Goal: Browse casually

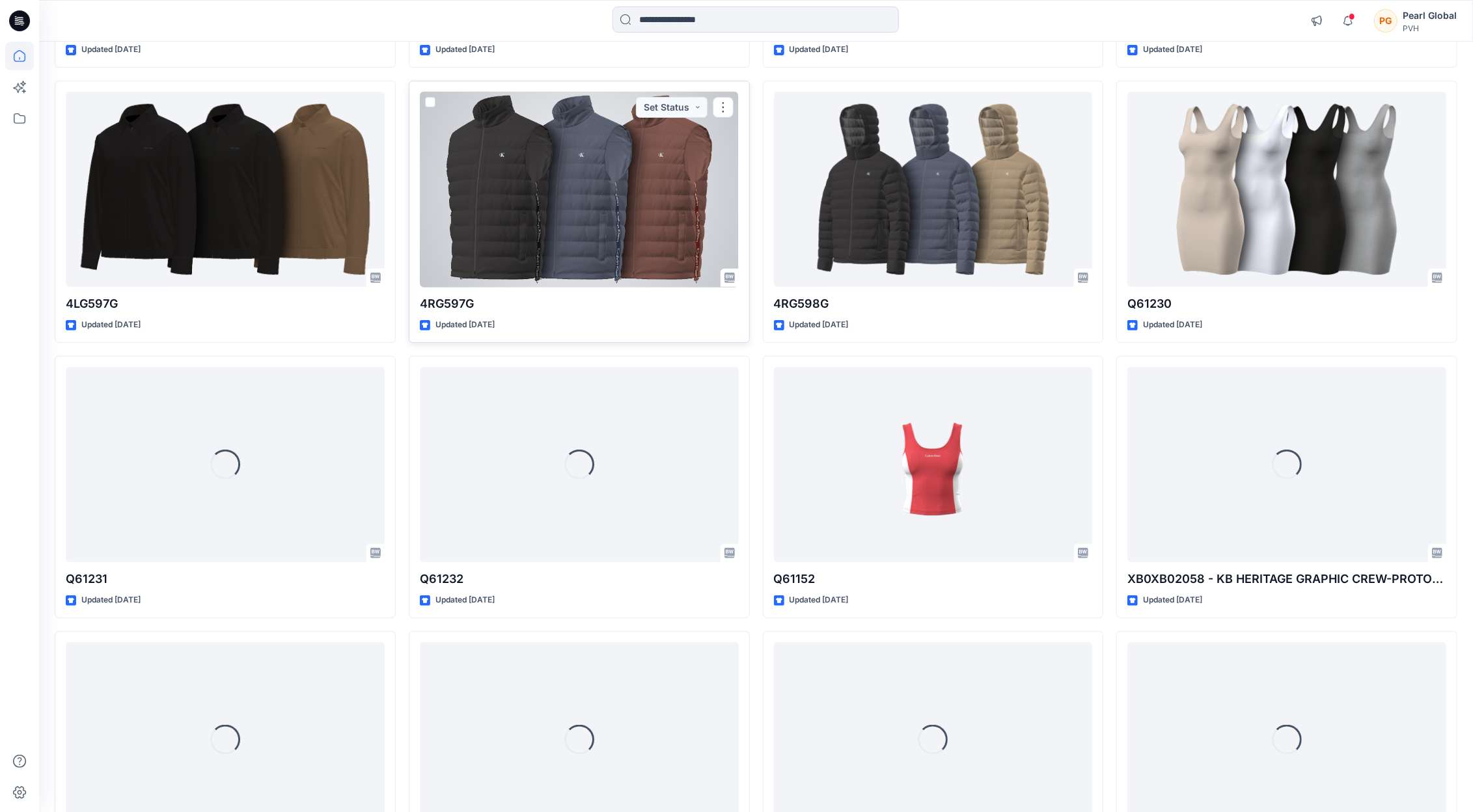
scroll to position [4953, 0]
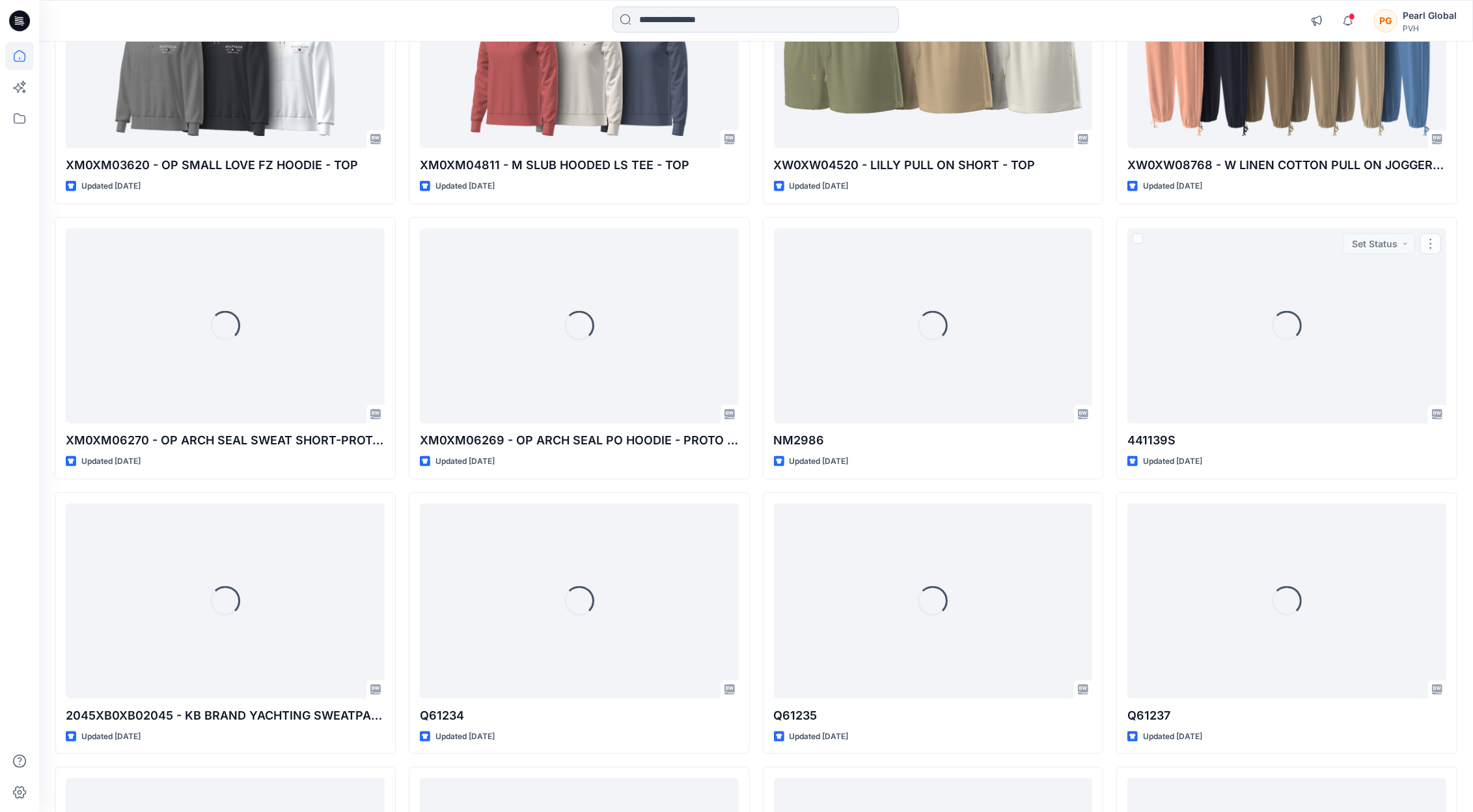
scroll to position [5851, 0]
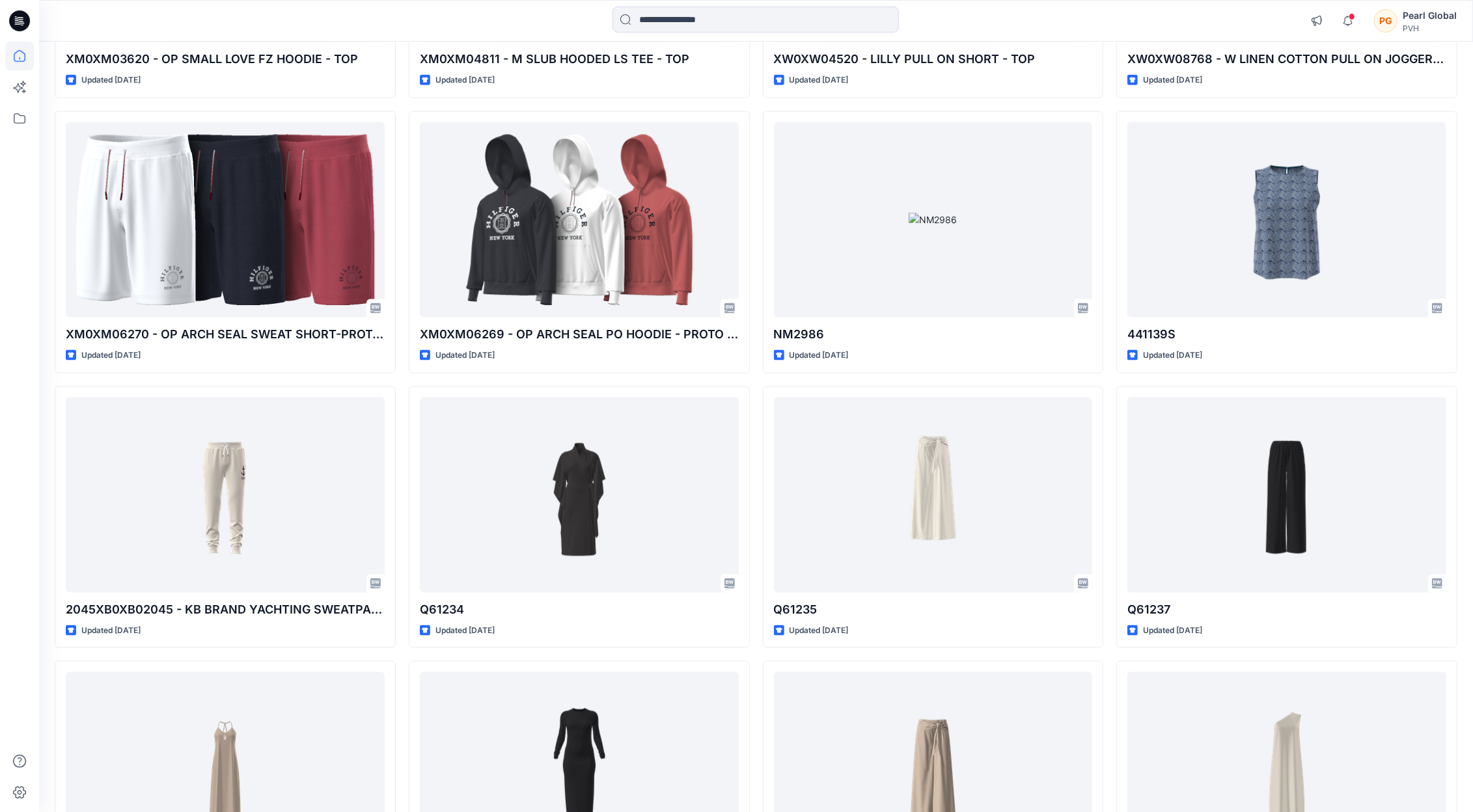
click at [15, 726] on div at bounding box center [19, 427] width 28 height 770
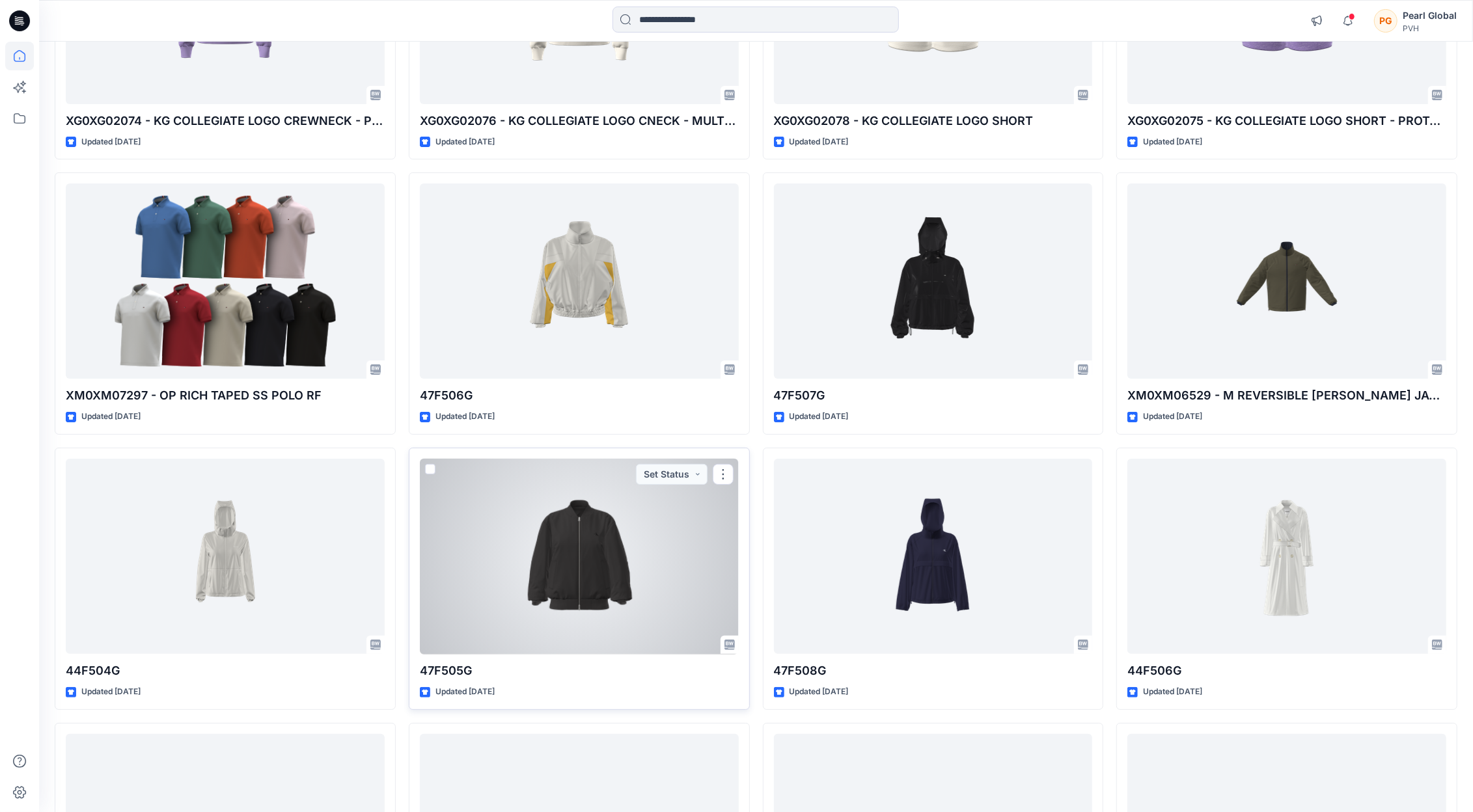
scroll to position [13458, 0]
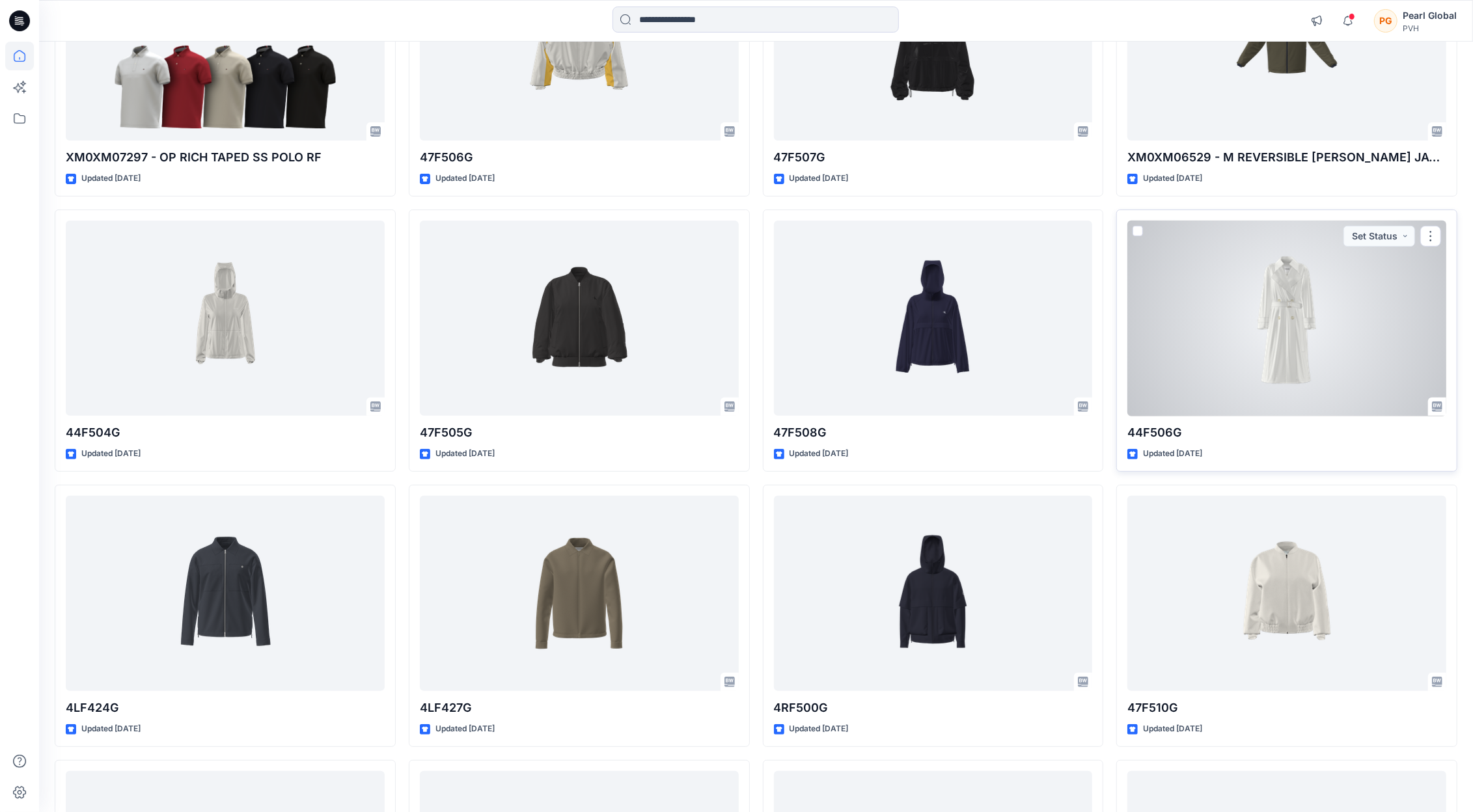
click at [1288, 300] on div at bounding box center [1287, 318] width 319 height 195
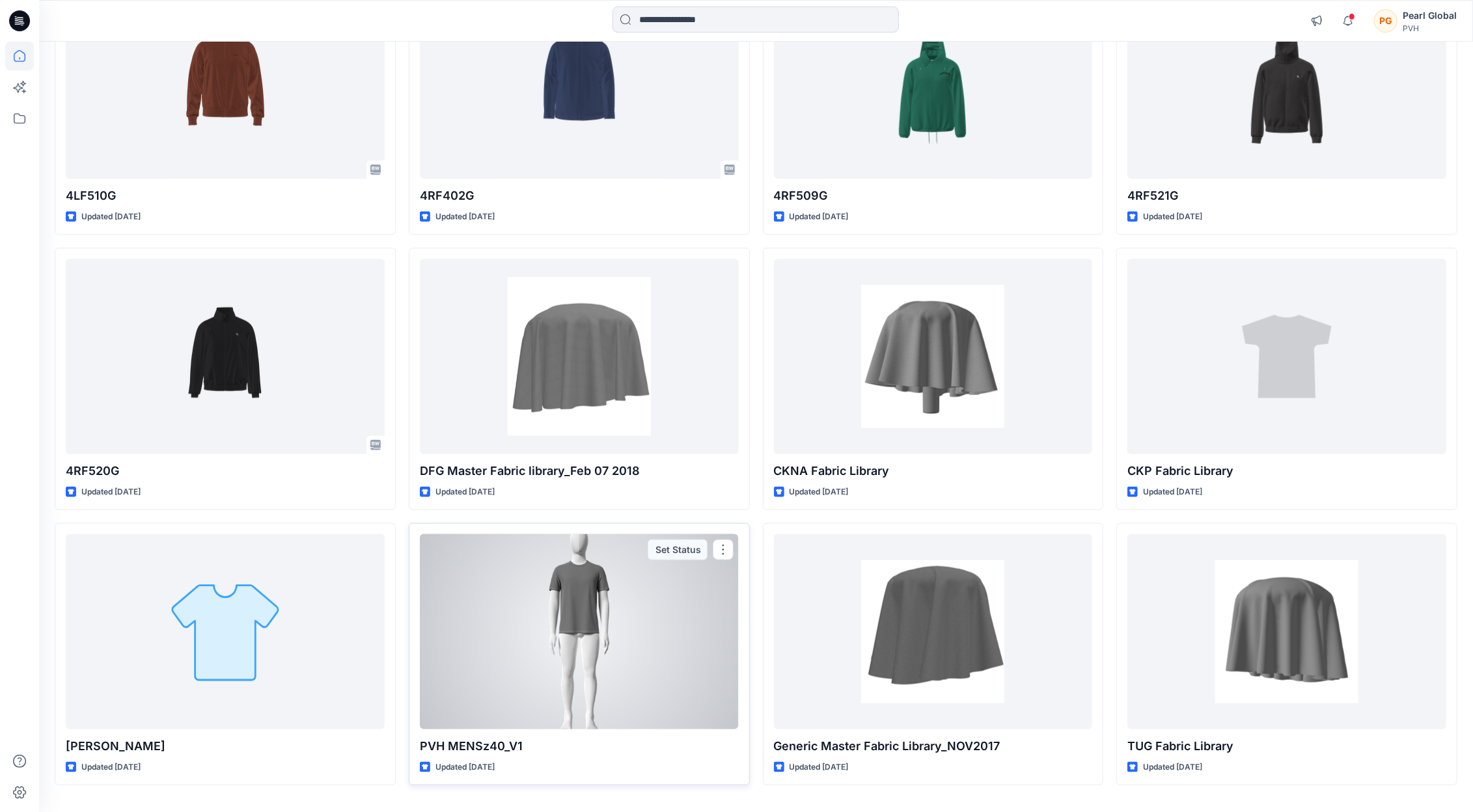
scroll to position [14284, 0]
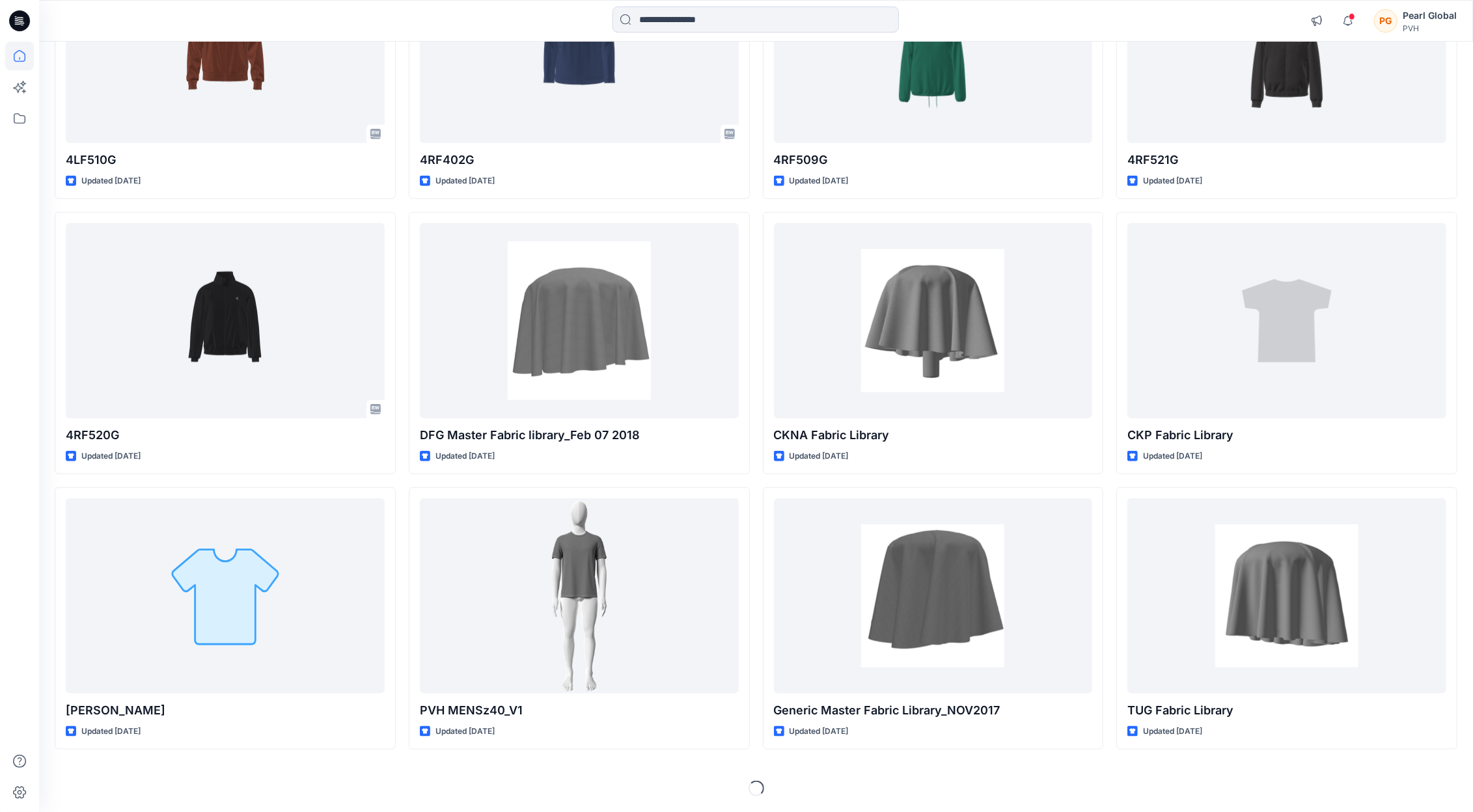
click at [25, 647] on div at bounding box center [19, 427] width 28 height 770
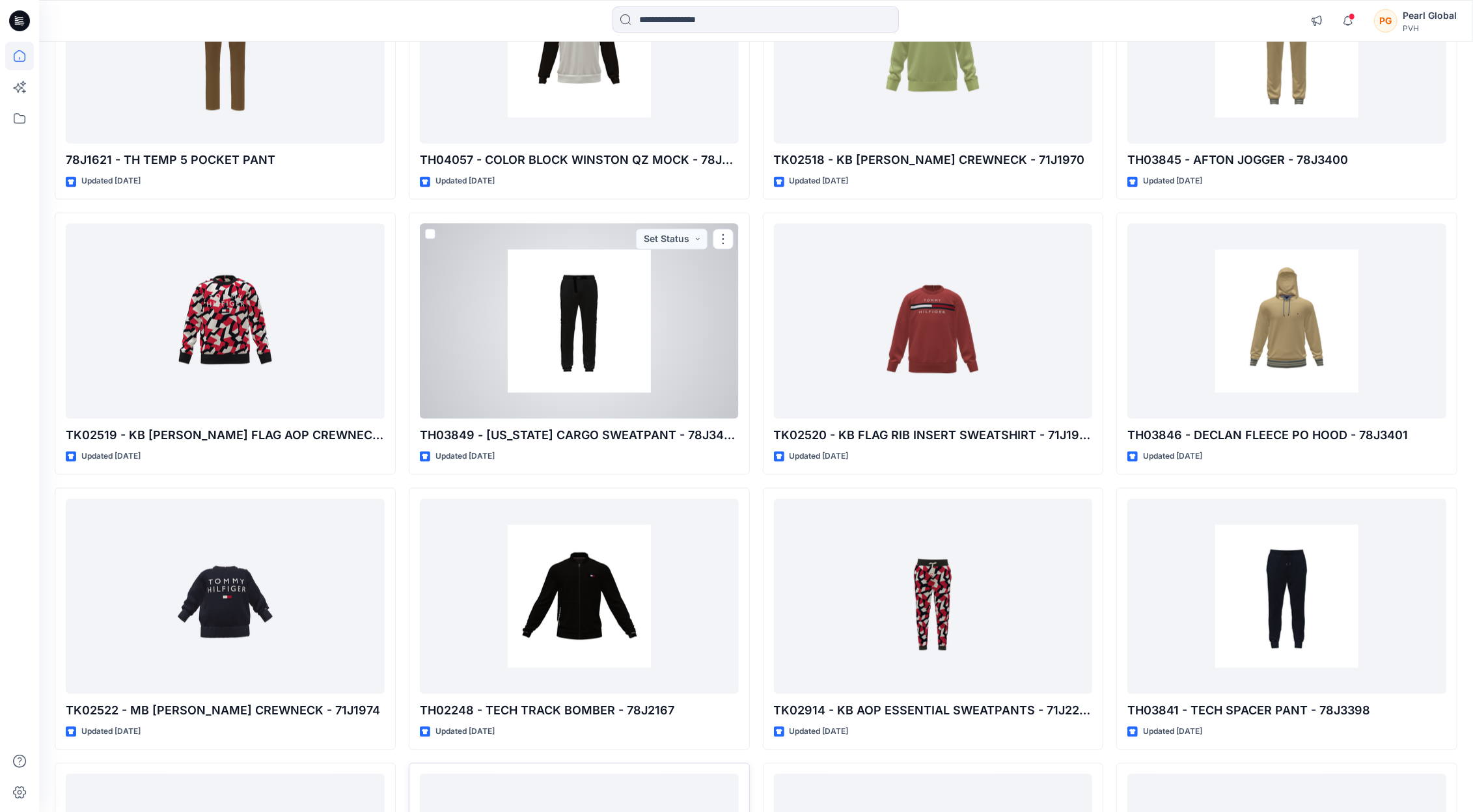
scroll to position [19961, 0]
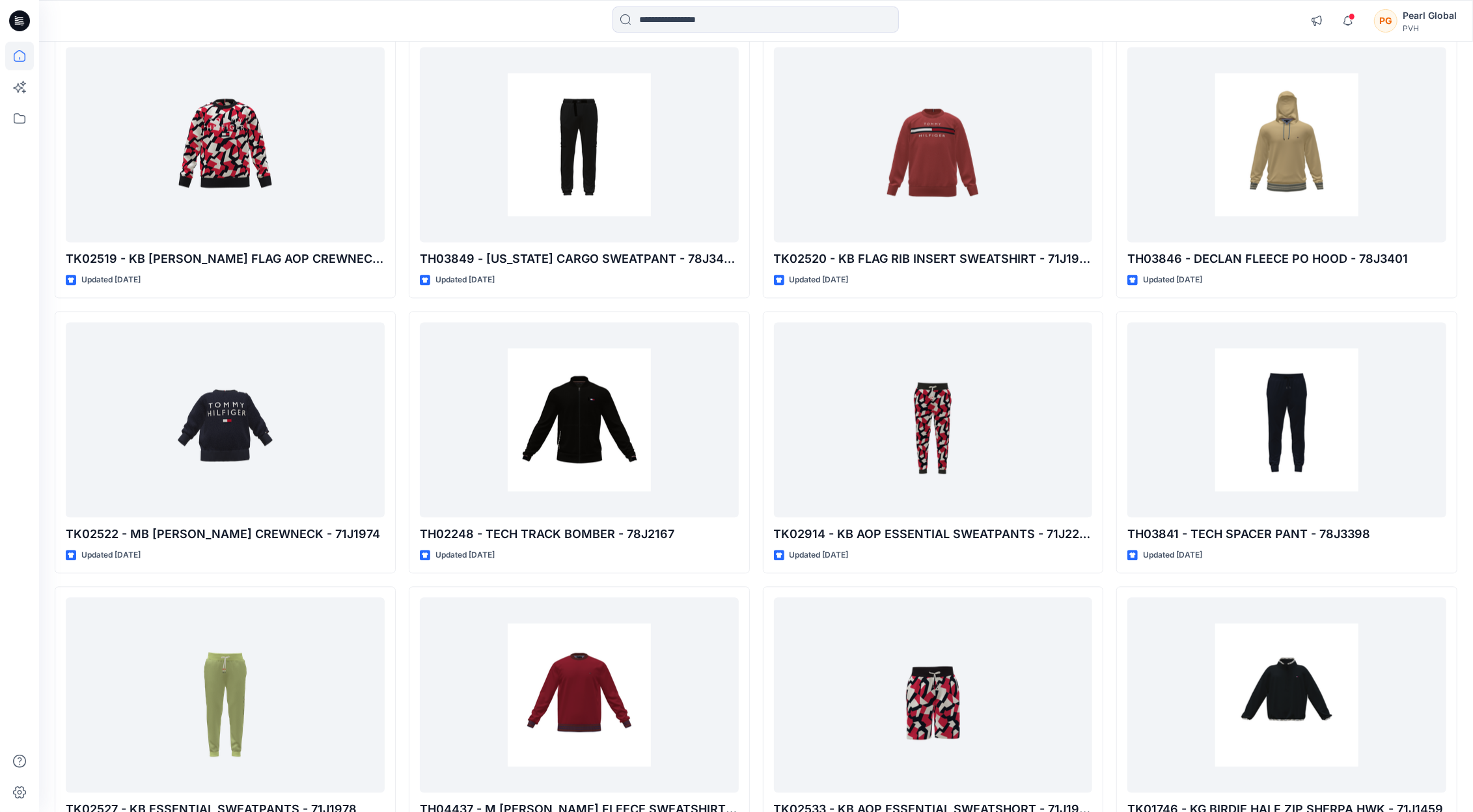
click at [24, 621] on div at bounding box center [19, 427] width 28 height 770
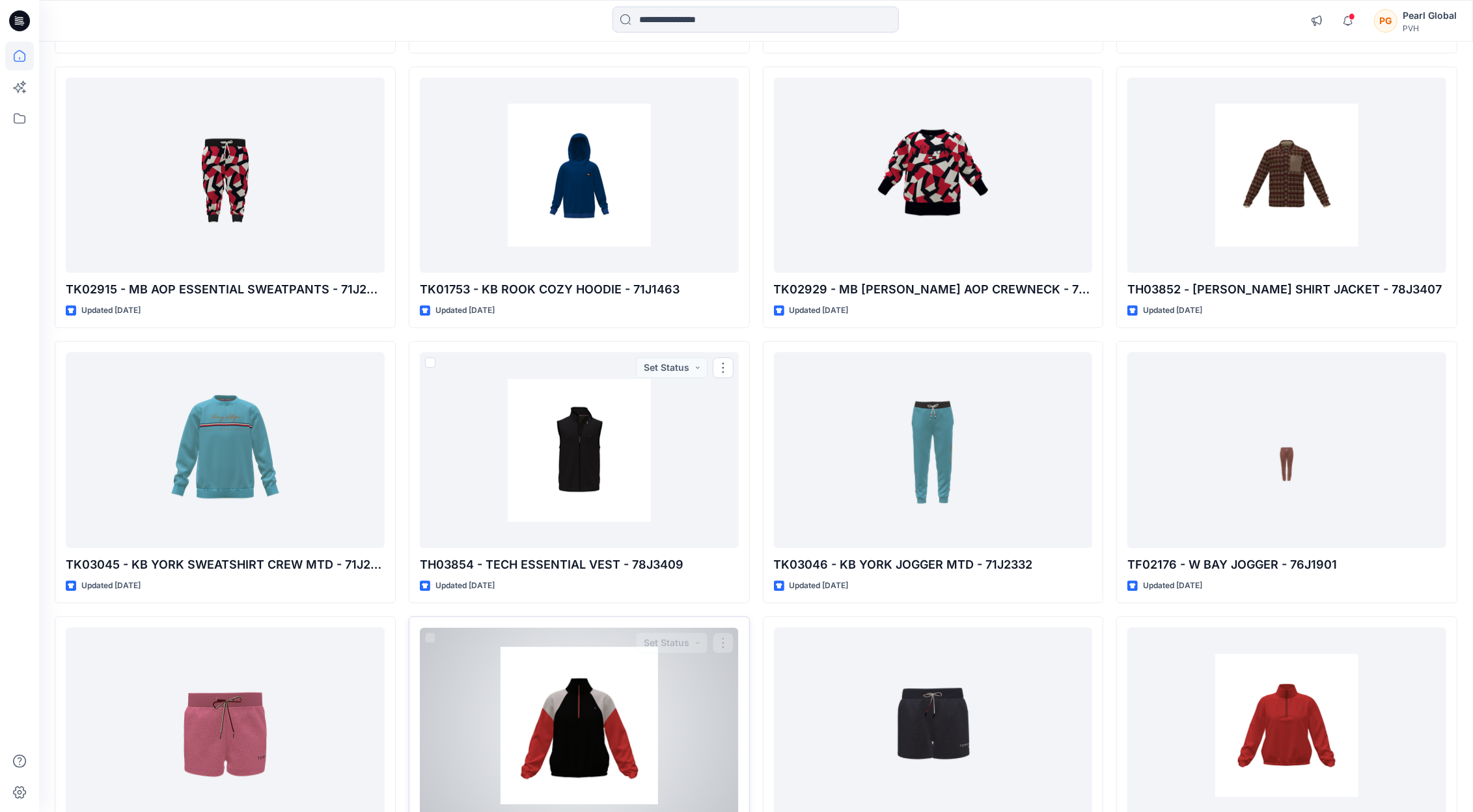
scroll to position [20890, 0]
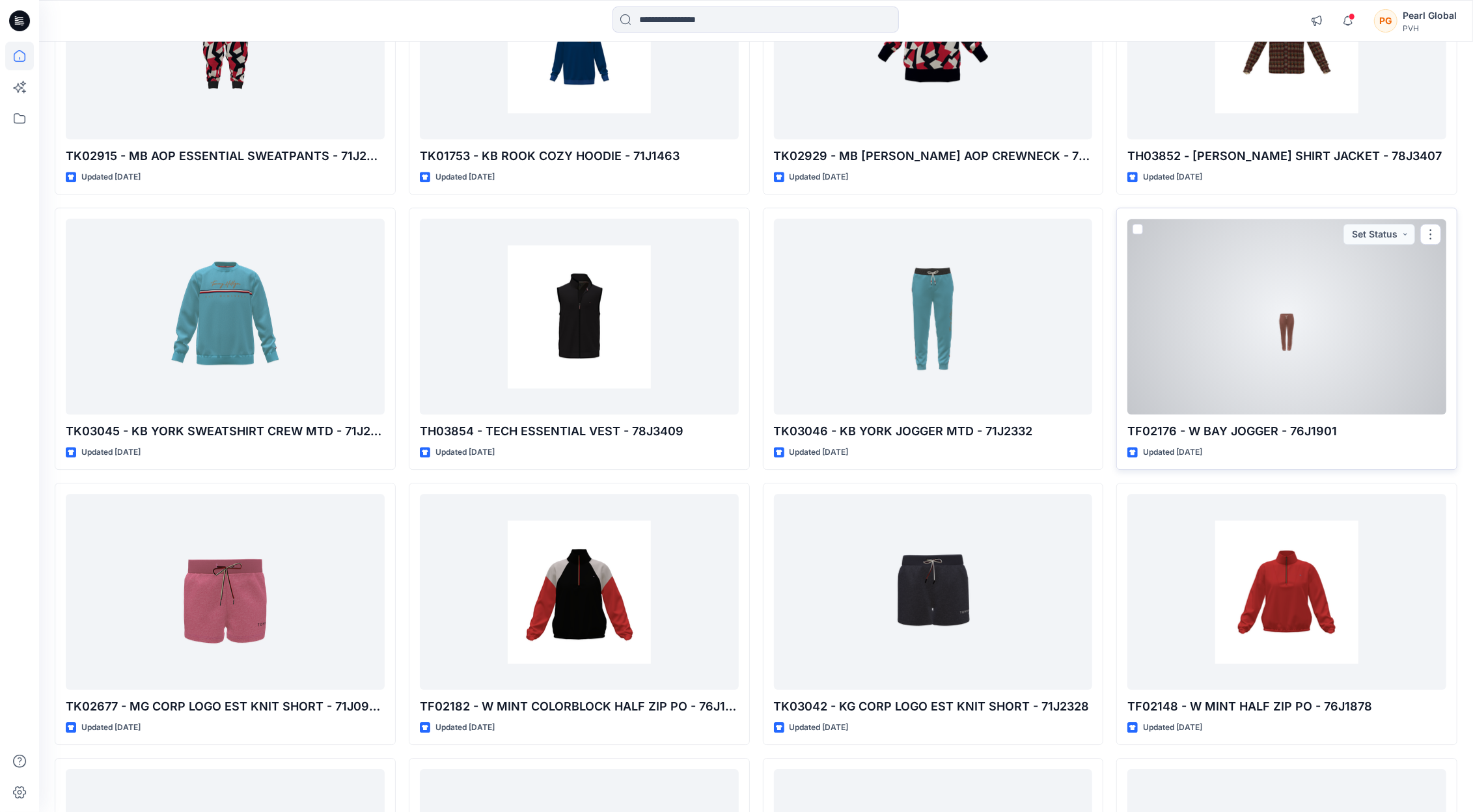
click at [1275, 328] on div at bounding box center [1287, 316] width 319 height 195
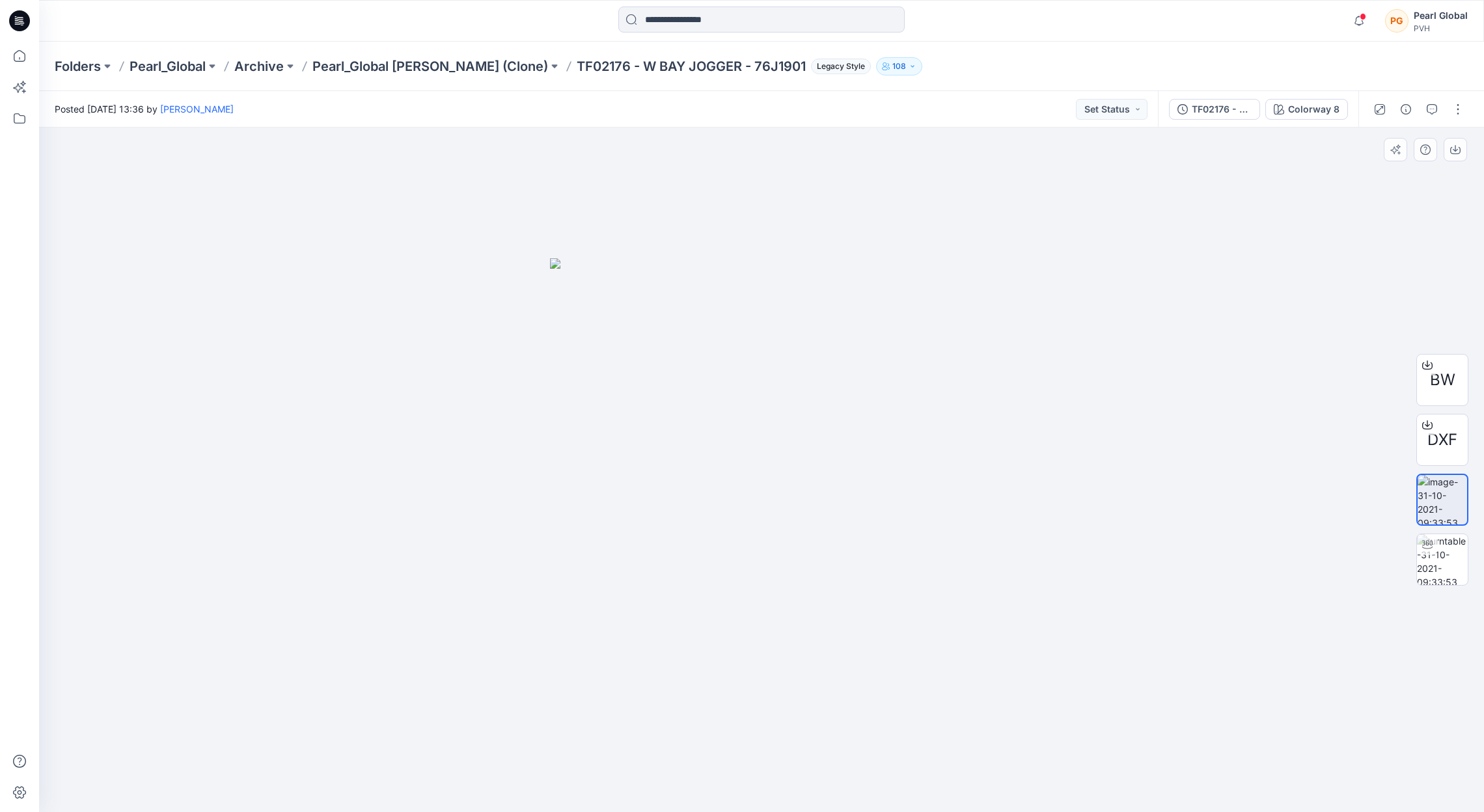
click at [786, 517] on img at bounding box center [761, 535] width 423 height 554
click at [1422, 552] on div at bounding box center [1426, 544] width 21 height 21
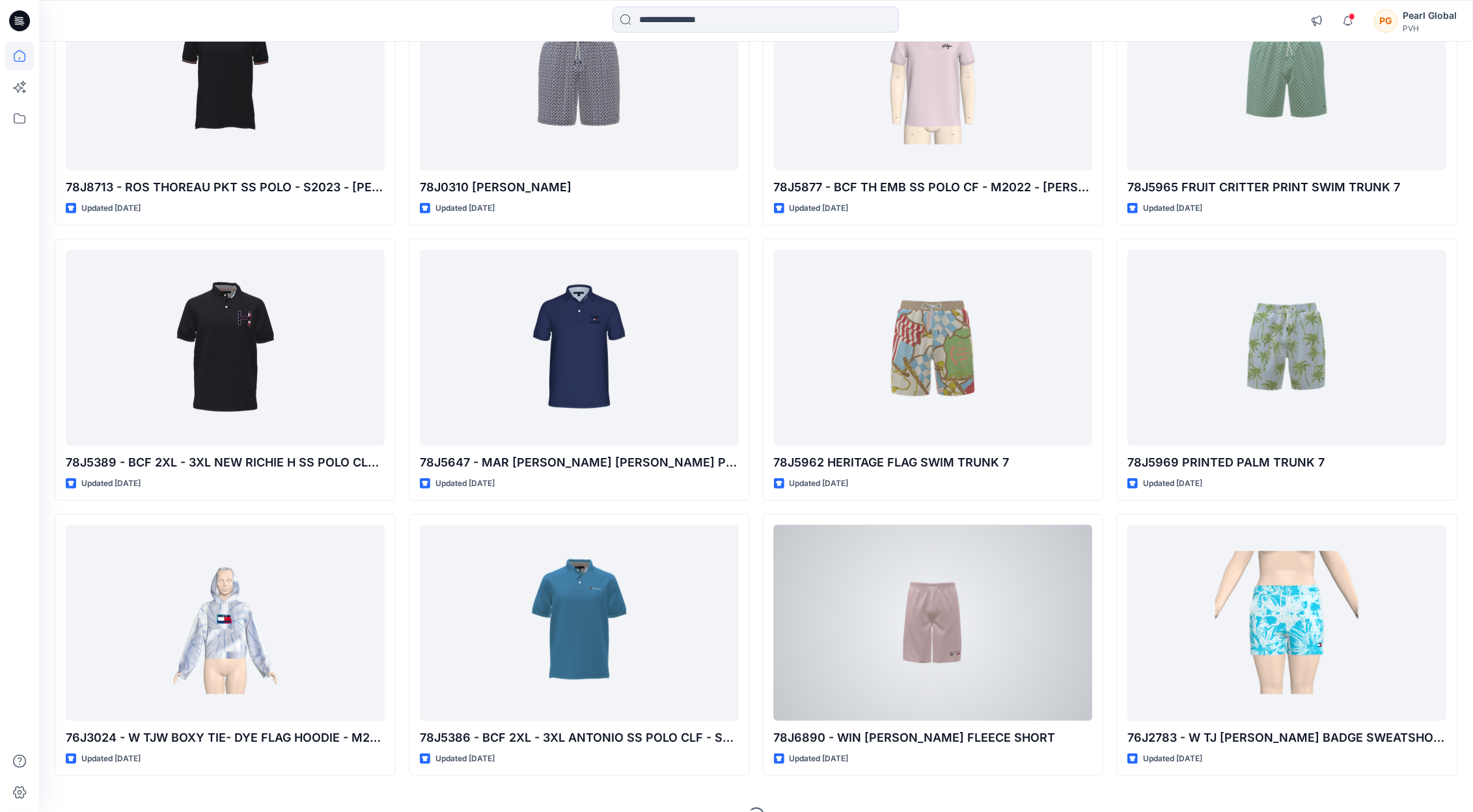
scroll to position [44838, 0]
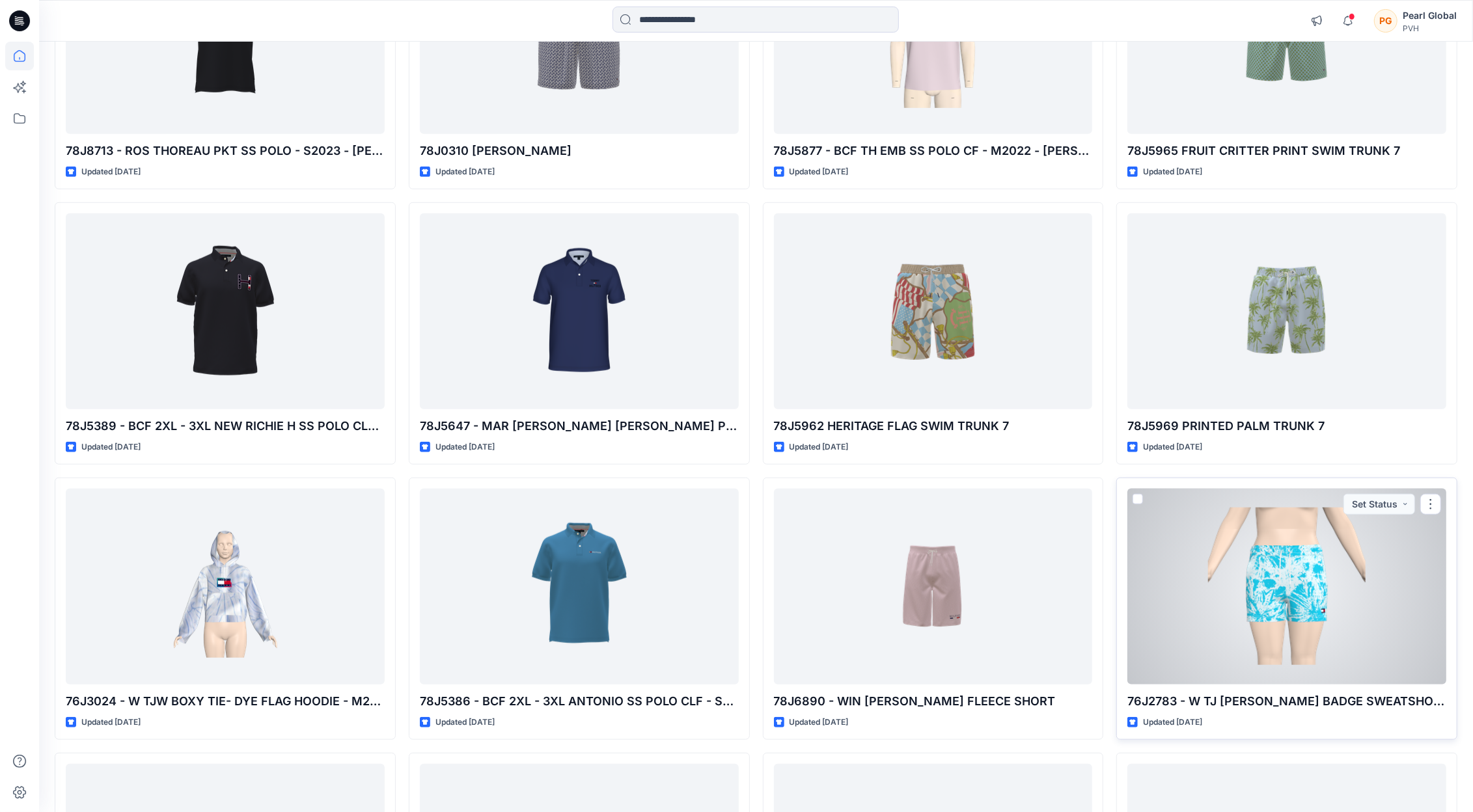
click at [1364, 582] on div at bounding box center [1287, 587] width 319 height 195
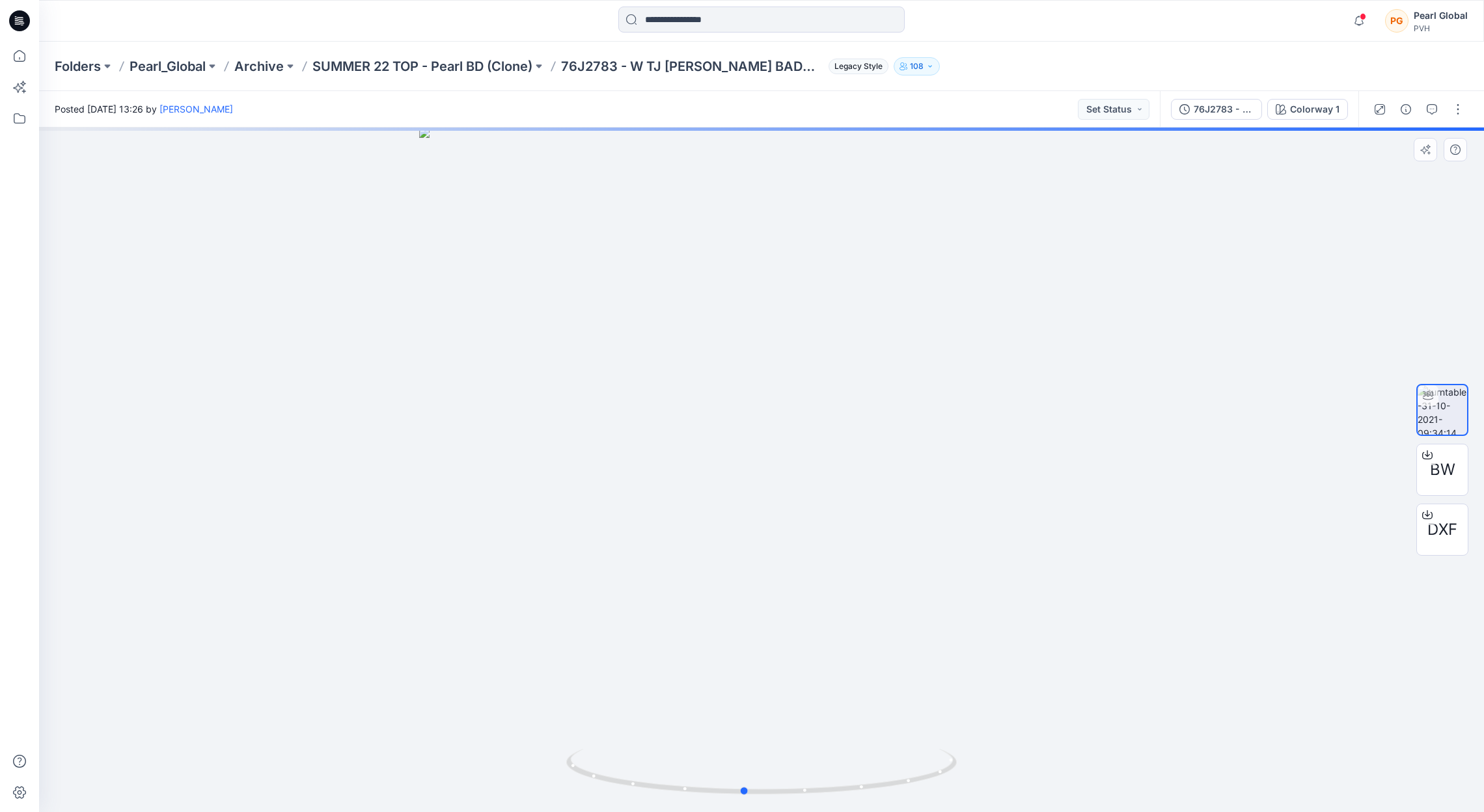
drag, startPoint x: 767, startPoint y: 792, endPoint x: 1140, endPoint y: 690, distance: 386.7
click at [1140, 690] on div at bounding box center [761, 470] width 1445 height 684
click at [1426, 454] on icon at bounding box center [1427, 455] width 11 height 11
